Goal: Check status: Check status

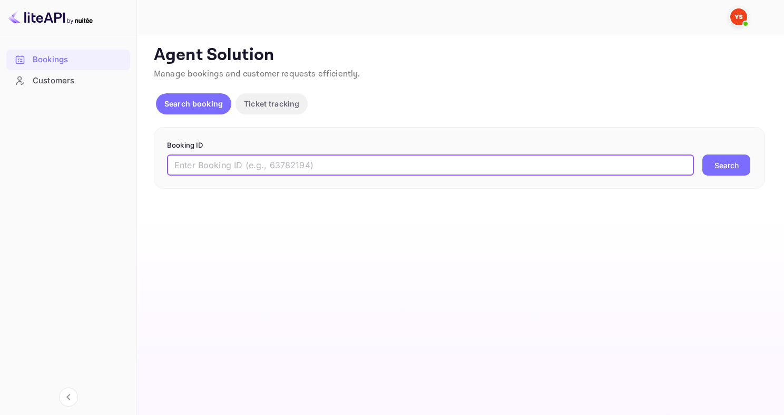
click at [255, 163] on input "text" at bounding box center [430, 164] width 527 height 21
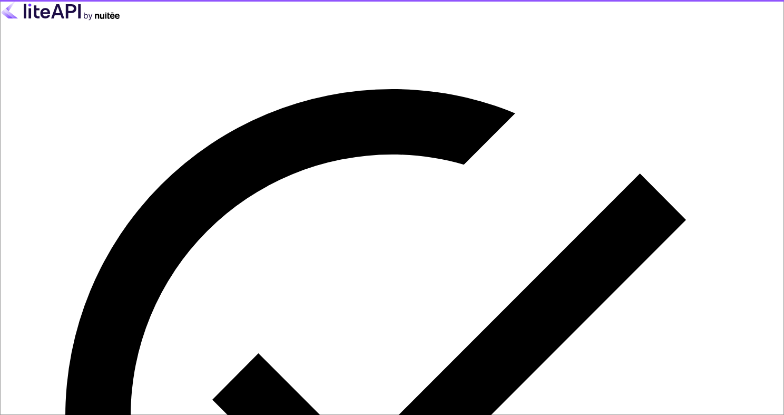
type input "[EMAIL_ADDRESS][DOMAIN_NAME]"
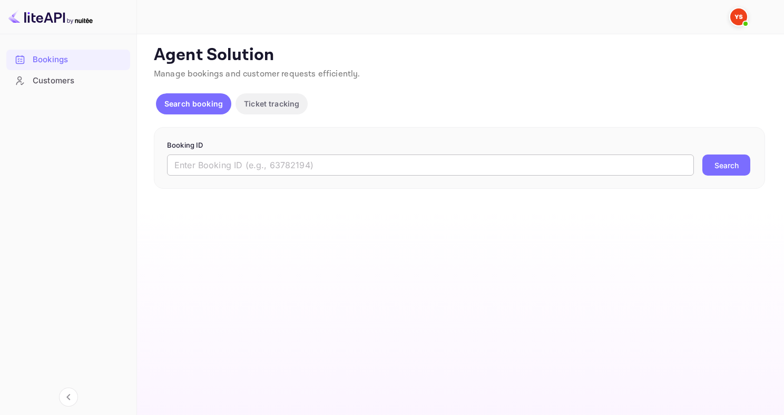
click at [189, 161] on input "text" at bounding box center [430, 164] width 527 height 21
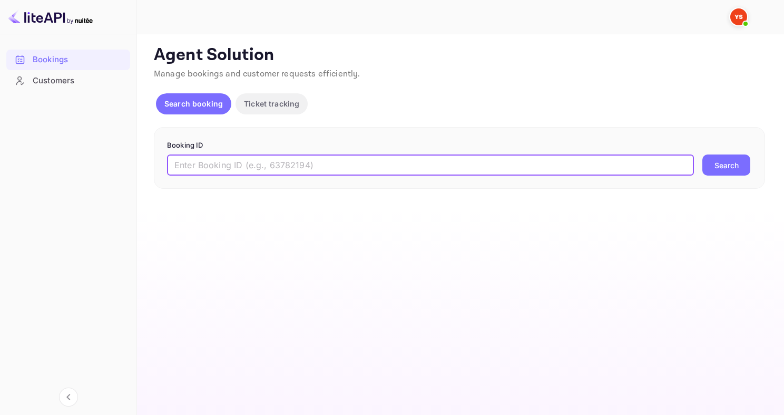
paste input "8743819"
type input "8743819"
click at [702, 154] on button "Search" at bounding box center [726, 164] width 48 height 21
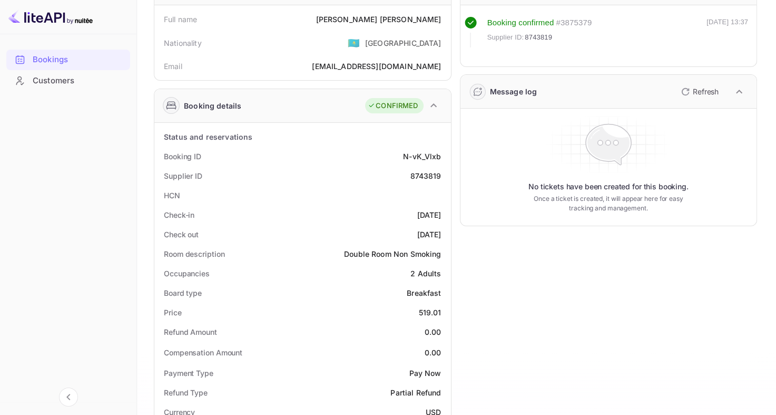
scroll to position [53, 0]
